Goal: Task Accomplishment & Management: Manage account settings

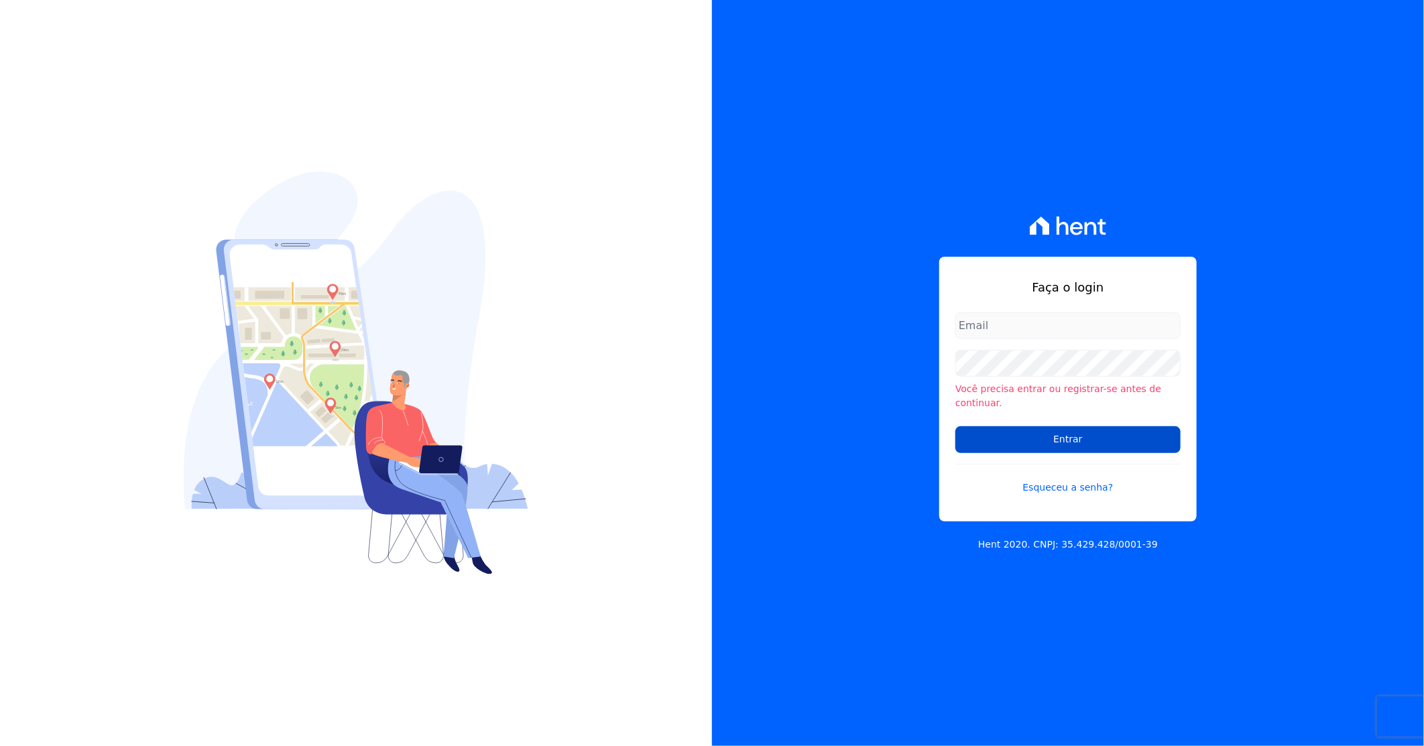
type input "[PERSON_NAME][EMAIL_ADDRESS][DOMAIN_NAME]"
click at [1001, 426] on input "Entrar" at bounding box center [1067, 439] width 225 height 27
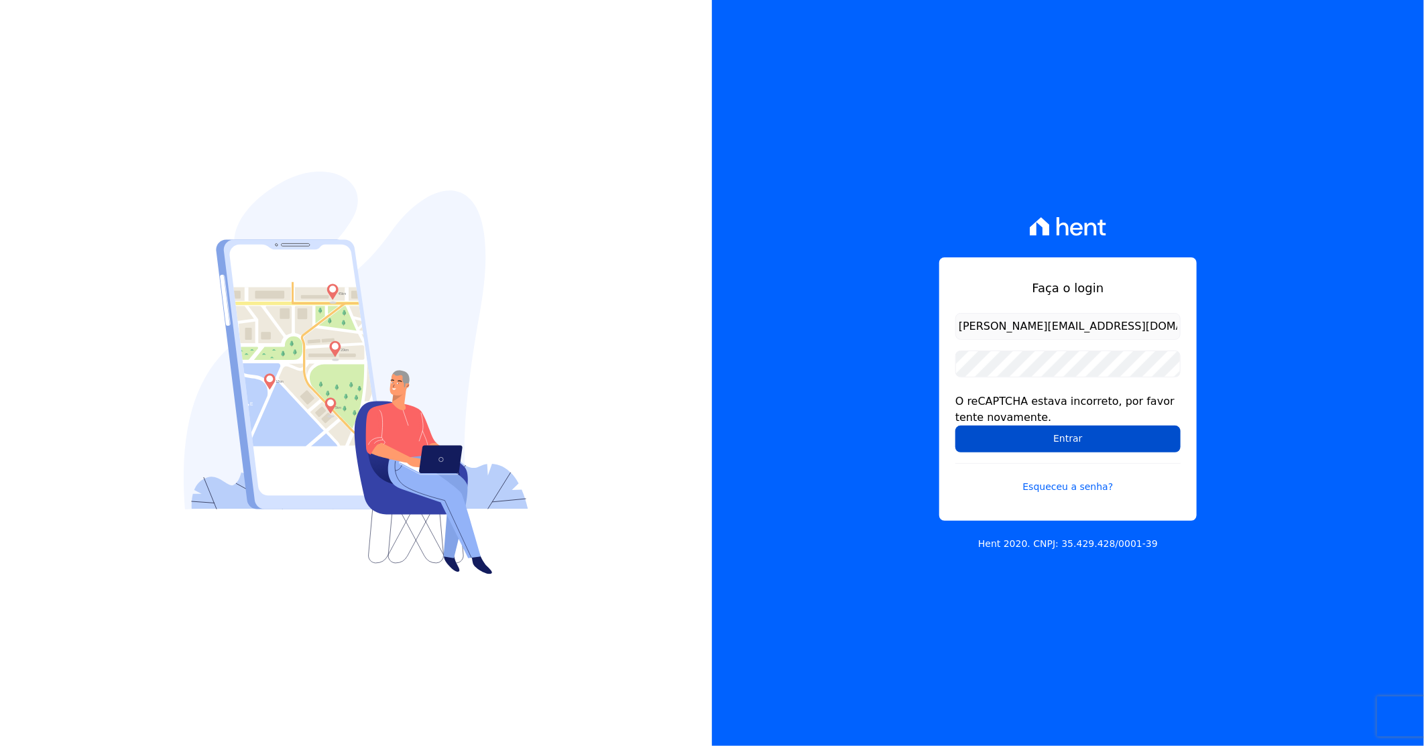
click at [1023, 444] on input "Entrar" at bounding box center [1067, 439] width 225 height 27
click at [1043, 448] on input "Entrar" at bounding box center [1067, 439] width 225 height 27
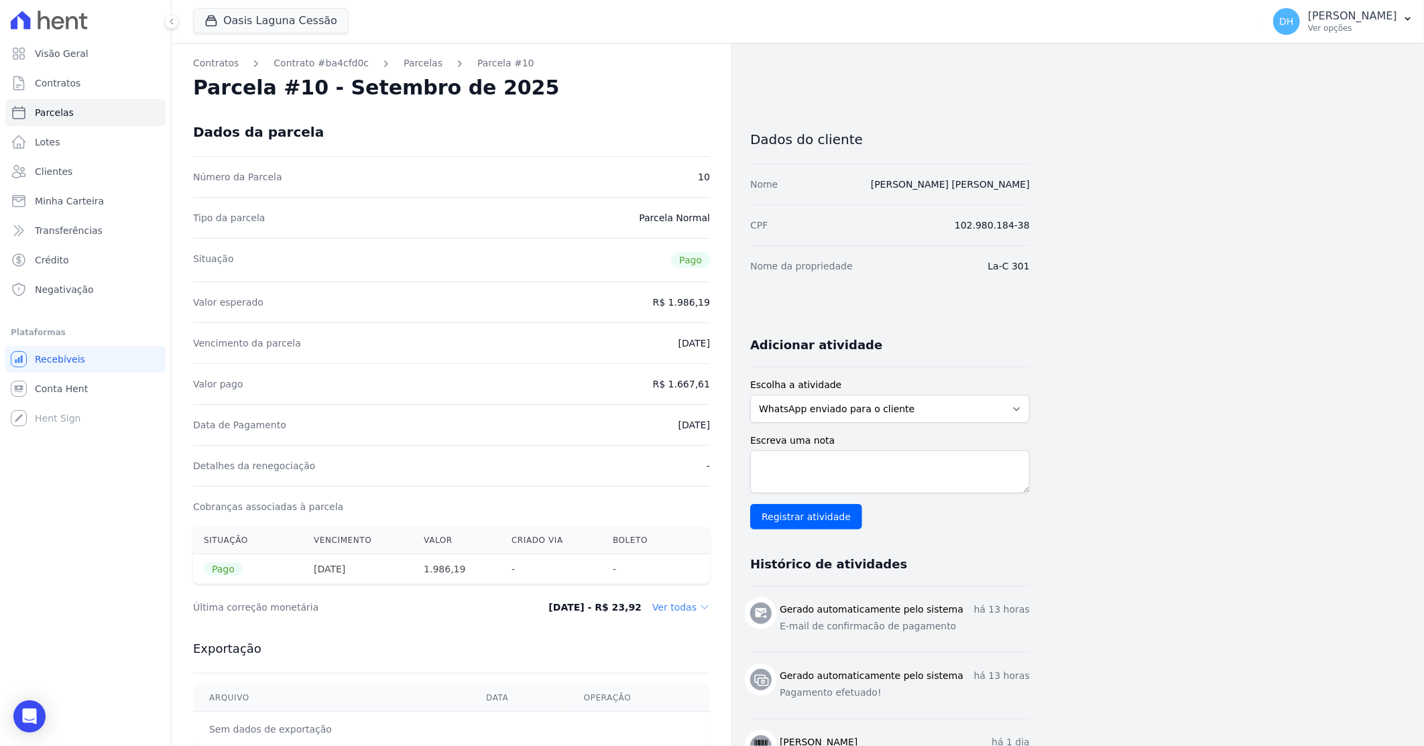
drag, startPoint x: 1162, startPoint y: 43, endPoint x: 1082, endPoint y: 42, distance: 80.5
click at [1082, 42] on div "Oasis Laguna Cessão Celina Guimaraes - Ghia Areias do Planalto Oasis Celina Gui…" at bounding box center [725, 21] width 1064 height 44
